Goal: Navigation & Orientation: Find specific page/section

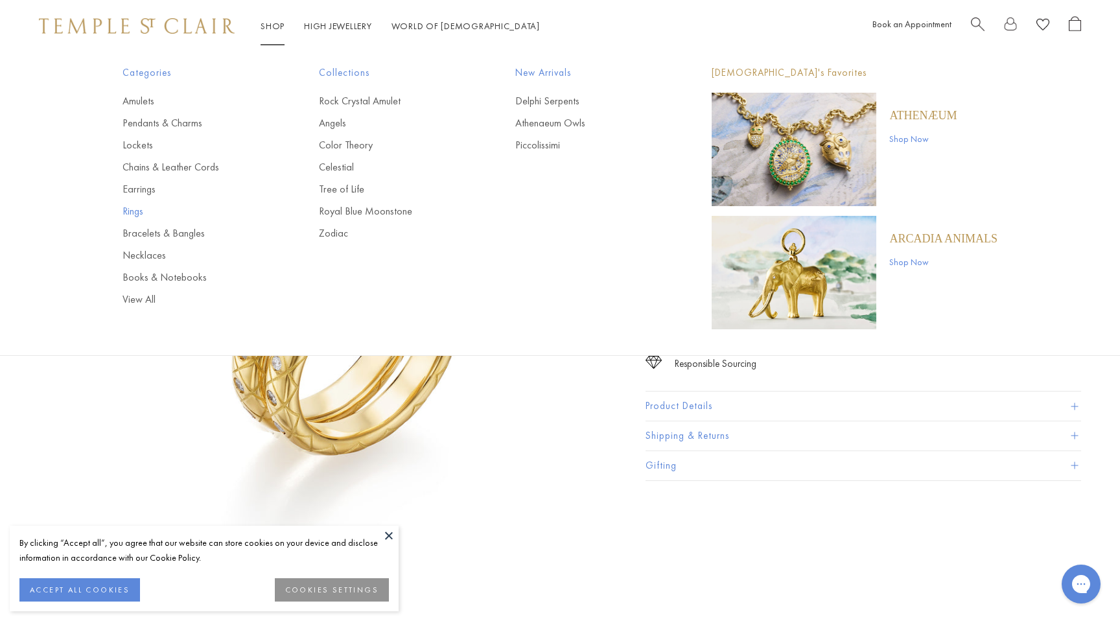
click at [134, 211] on link "Rings" at bounding box center [195, 211] width 145 height 14
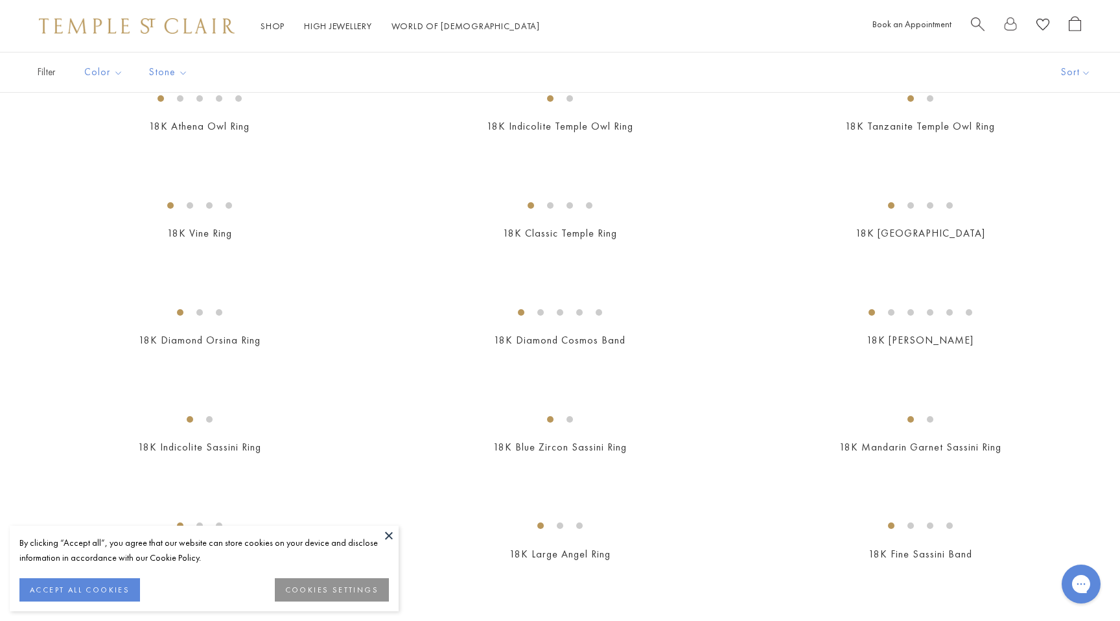
scroll to position [282, 0]
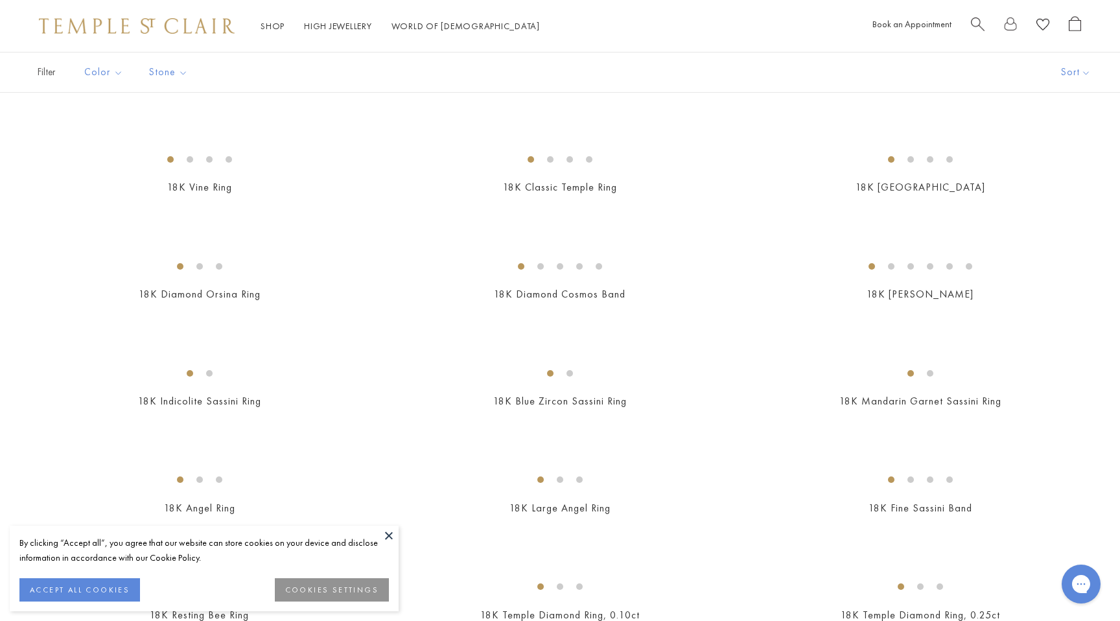
click at [0, 0] on img at bounding box center [0, 0] width 0 height 0
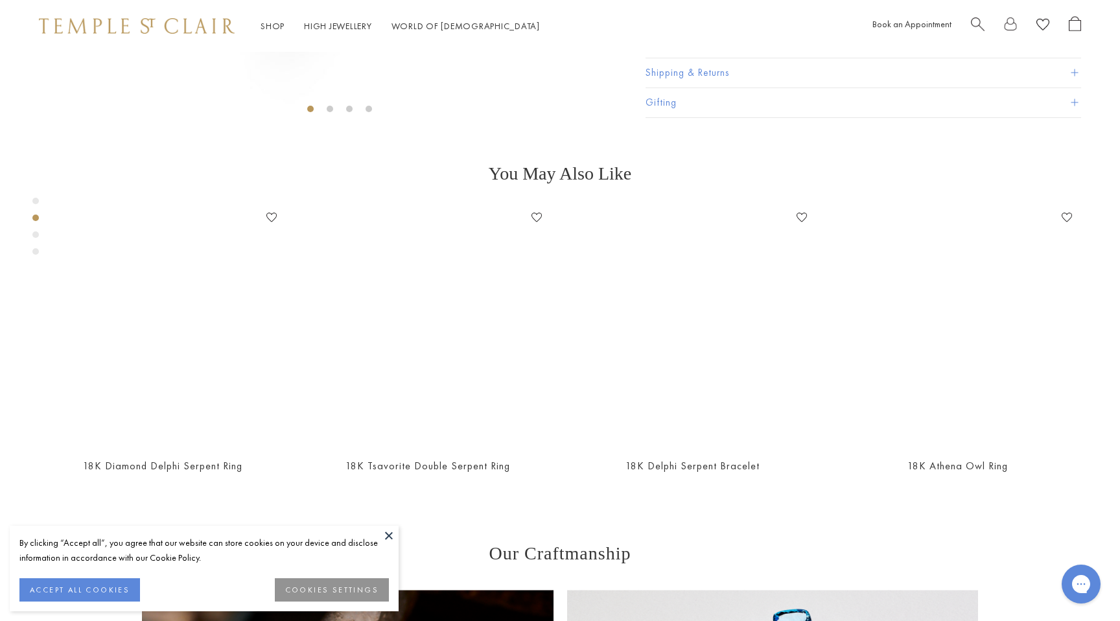
scroll to position [484, 0]
